Goal: Book appointment/travel/reservation

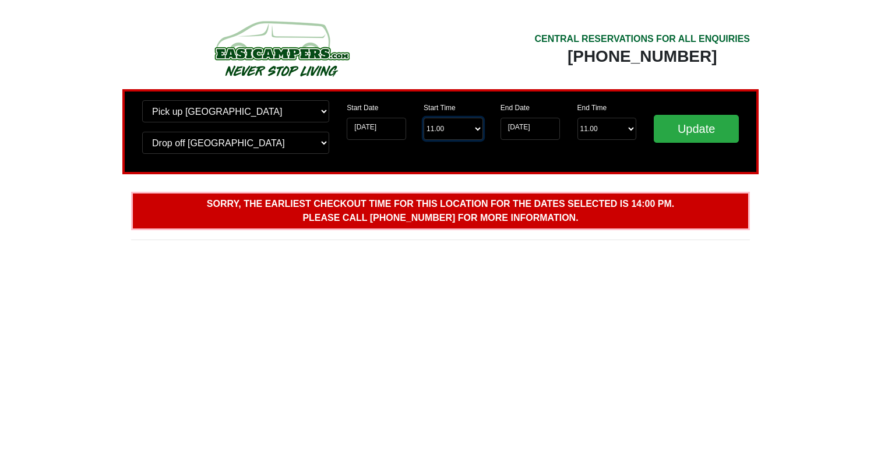
click at [474, 129] on select "Start Time 11.00 -------- 11.00 am (Saturday & Sunday Only) 12.00 pm (Saturday)…" at bounding box center [453, 129] width 59 height 22
select select "14.00"
click at [618, 132] on select "End Time 11.00 -------- 08.00 am 09.00 am 10.00 am 11.00 am (Sunday Only)" at bounding box center [607, 129] width 59 height 22
select select "11.00"
click at [712, 128] on input "Update" at bounding box center [696, 129] width 85 height 28
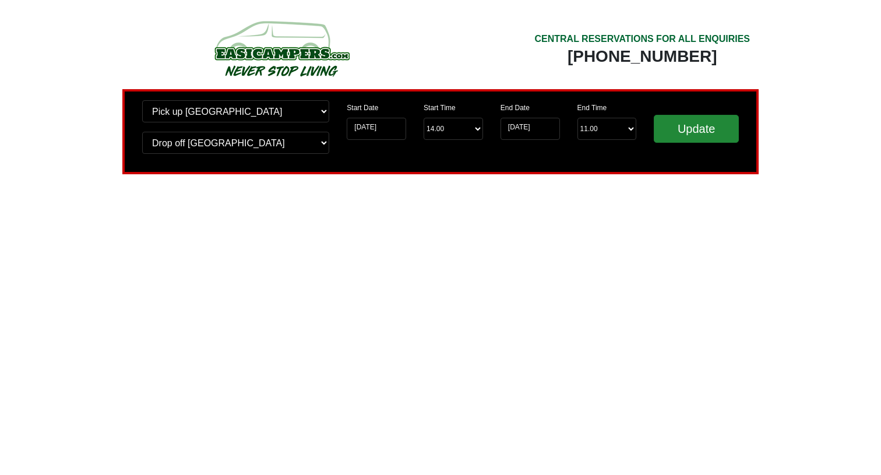
click at [704, 125] on input "Update" at bounding box center [696, 129] width 85 height 28
